Goal: Transaction & Acquisition: Obtain resource

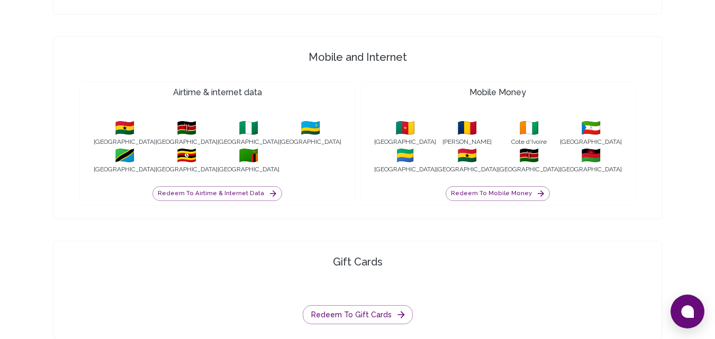
scroll to position [1058, 0]
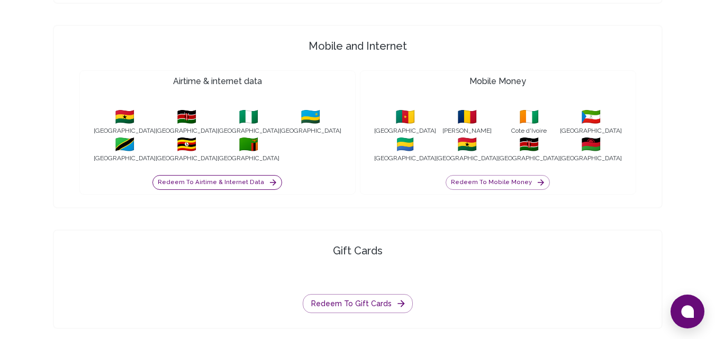
click at [255, 182] on button "Redeem to Airtime & internet data" at bounding box center [217, 182] width 130 height 15
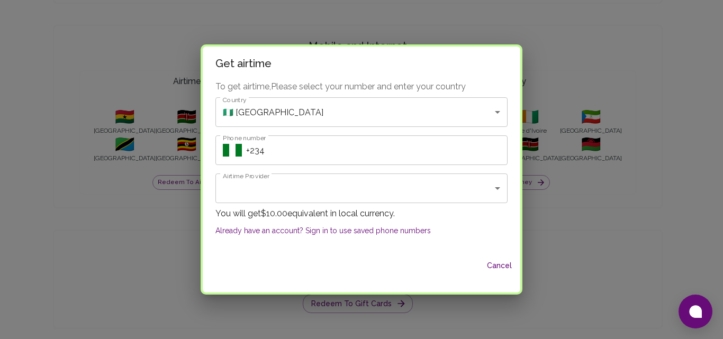
click at [308, 169] on div "To get airtime, Please select your number and enter your country Country 🇳🇬 [GE…" at bounding box center [361, 165] width 317 height 171
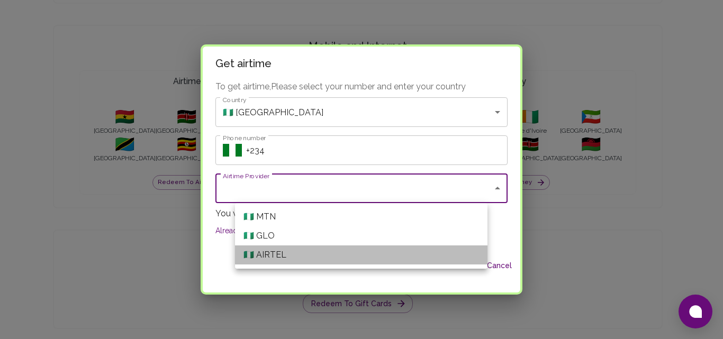
click at [287, 252] on li "🇳🇬 AIRTEL" at bounding box center [361, 254] width 252 height 19
type input "AIRTEL"
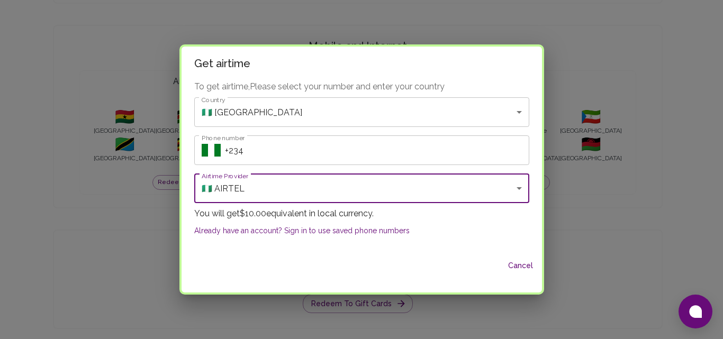
click at [339, 152] on input "Phone number" at bounding box center [377, 150] width 304 height 30
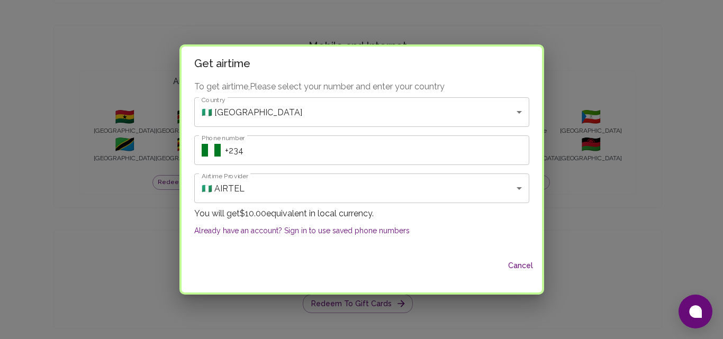
click at [84, 147] on div "Get airtime To get airtime, Please select your number and enter your country Co…" at bounding box center [361, 169] width 723 height 339
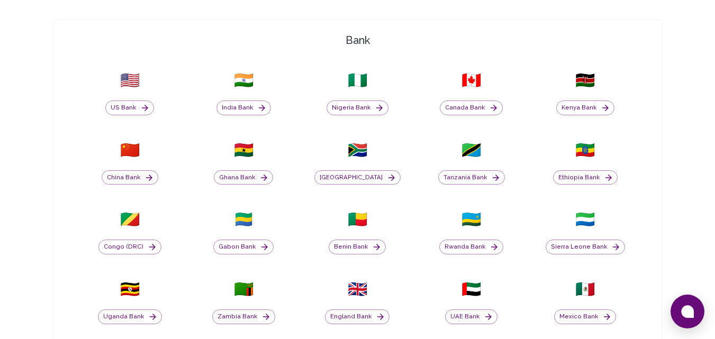
scroll to position [370, 0]
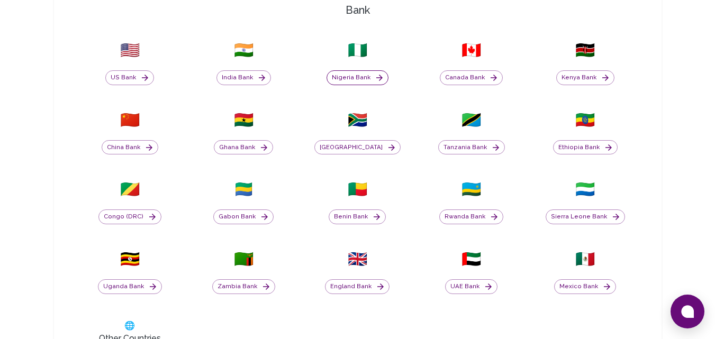
click at [367, 78] on button "Nigeria Bank" at bounding box center [357, 77] width 62 height 15
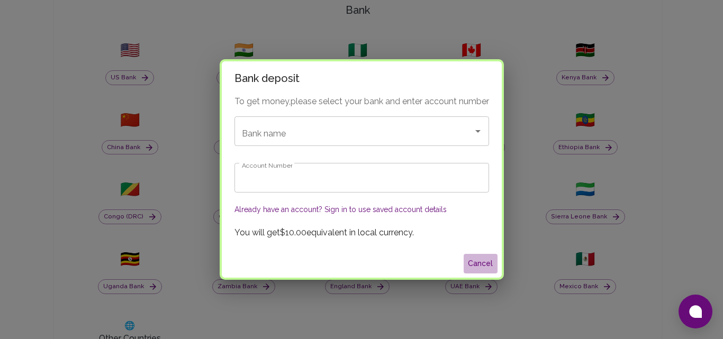
click at [485, 265] on button "Cancel" at bounding box center [480, 264] width 34 height 20
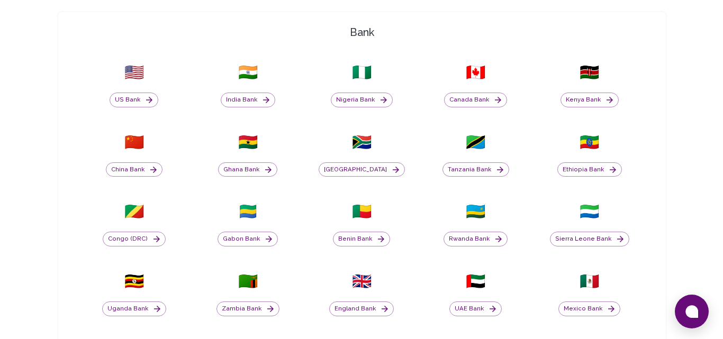
scroll to position [323, 0]
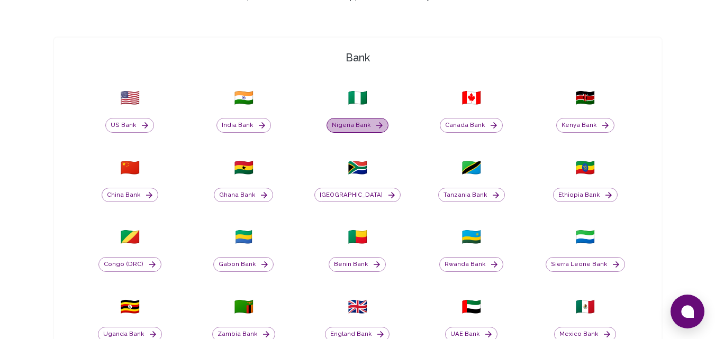
click at [366, 124] on button "Nigeria Bank" at bounding box center [357, 125] width 62 height 15
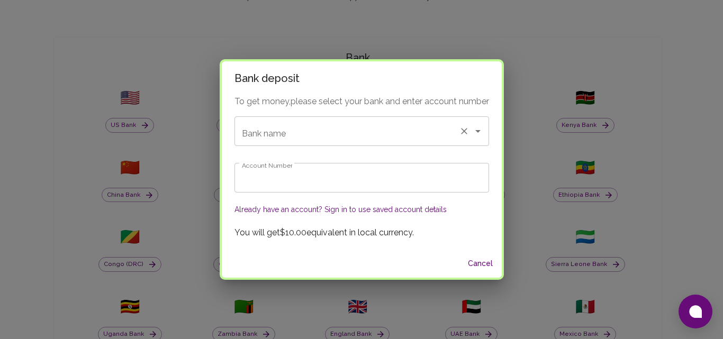
click at [325, 134] on input "Bank name" at bounding box center [346, 131] width 215 height 20
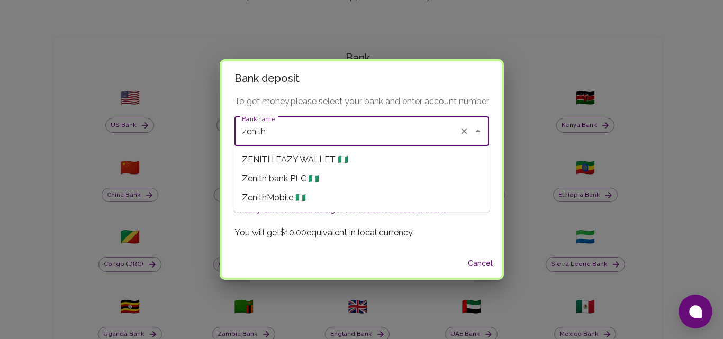
click at [279, 176] on span "Zenith bank PLC 🇳🇬" at bounding box center [280, 178] width 77 height 13
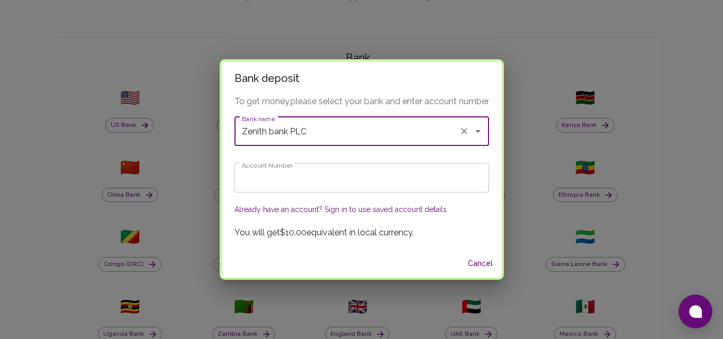
type input "Zenith bank PLC"
click at [280, 175] on input "Account Number" at bounding box center [361, 178] width 254 height 30
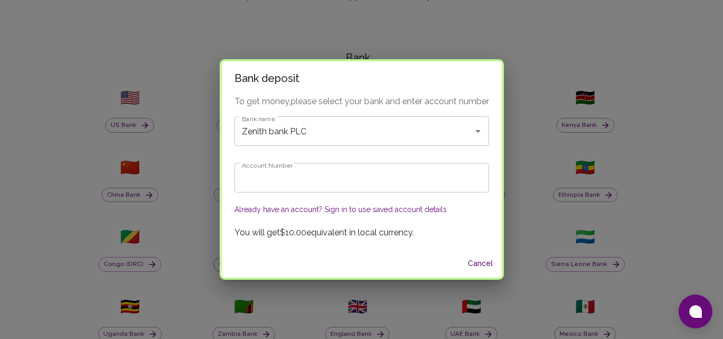
click at [313, 176] on input "Account Number" at bounding box center [361, 178] width 254 height 30
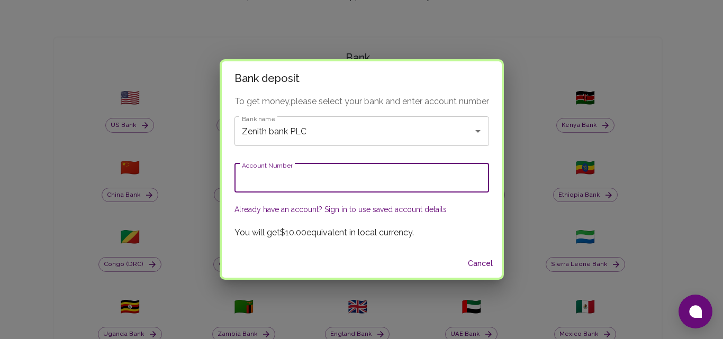
paste input "2408704713"
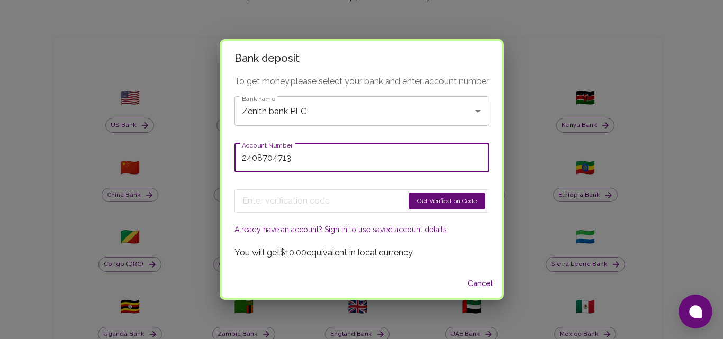
type input "2408704713"
click at [433, 200] on button "Get Verification Code" at bounding box center [446, 201] width 77 height 17
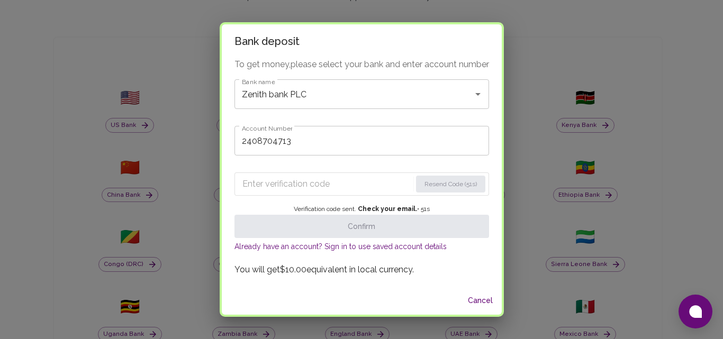
click at [294, 179] on input "Enter verification code" at bounding box center [326, 184] width 169 height 17
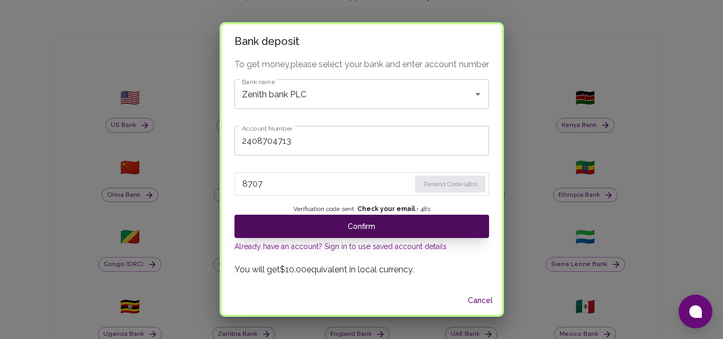
type input "8707"
click at [357, 222] on button "Confirm" at bounding box center [361, 226] width 254 height 23
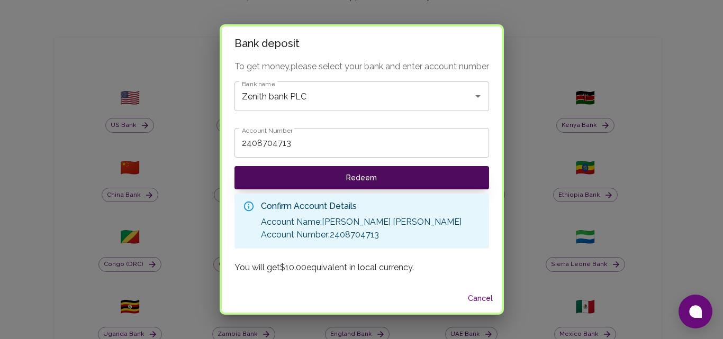
click at [351, 179] on button "Redeem" at bounding box center [361, 177] width 254 height 23
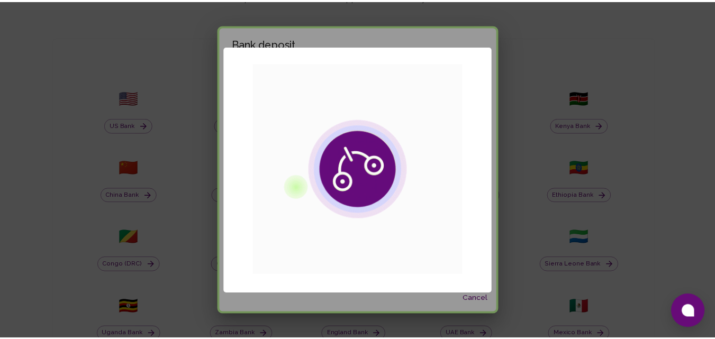
scroll to position [0, 0]
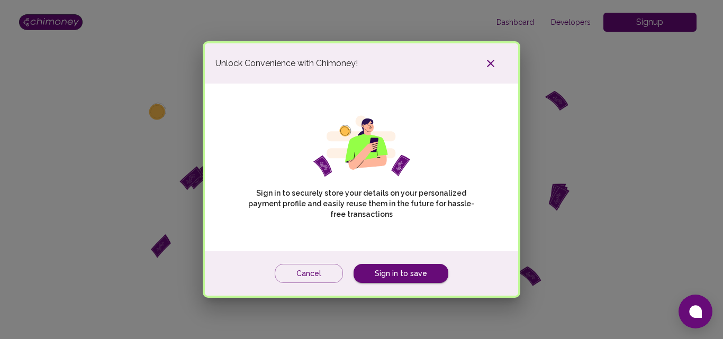
click at [490, 64] on icon "button" at bounding box center [490, 63] width 7 height 7
